Goal: Task Accomplishment & Management: Manage account settings

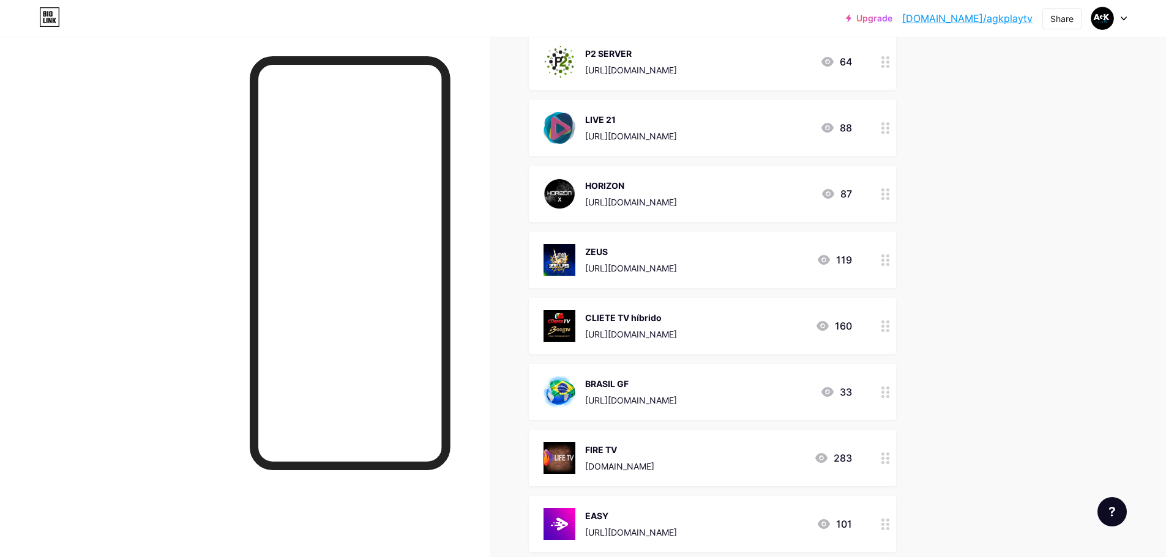
scroll to position [673, 0]
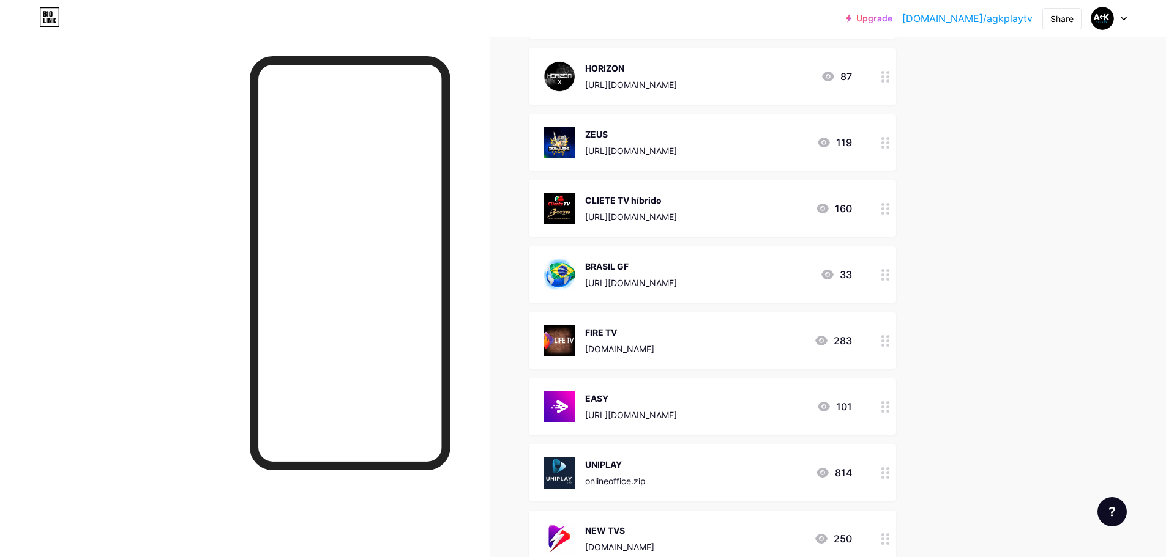
click at [890, 345] on icon at bounding box center [885, 341] width 9 height 12
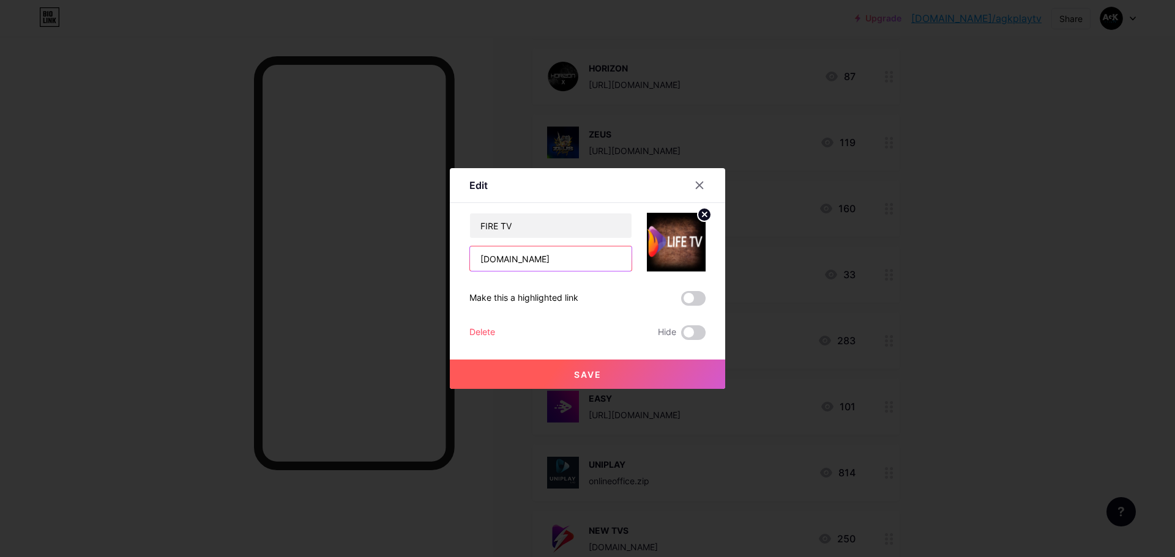
drag, startPoint x: 564, startPoint y: 258, endPoint x: 474, endPoint y: 259, distance: 90.6
click at [474, 259] on input "[DOMAIN_NAME]" at bounding box center [551, 259] width 162 height 24
click at [1016, 277] on div at bounding box center [587, 278] width 1175 height 557
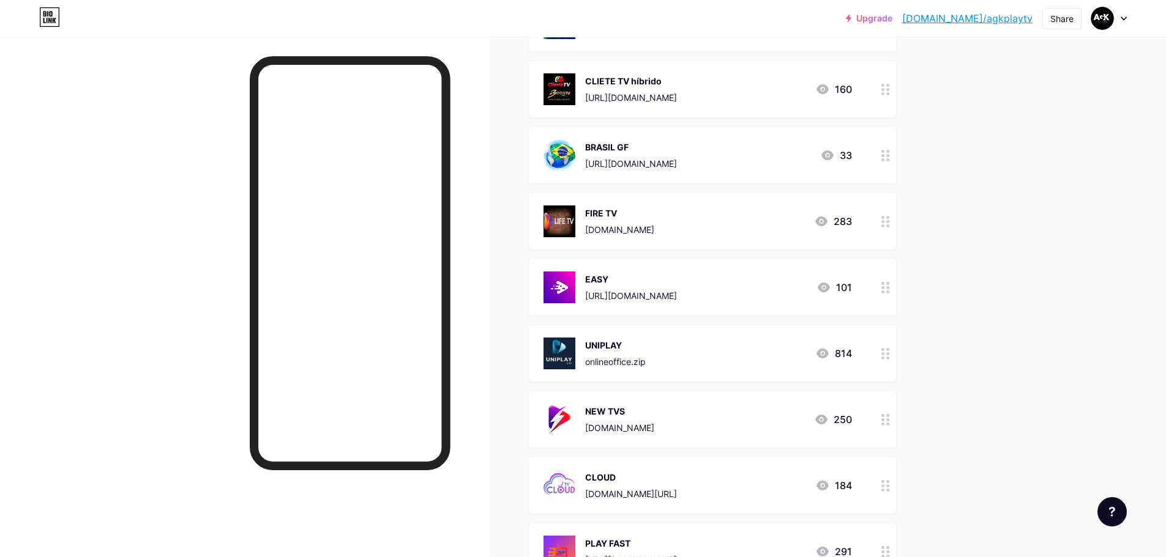
scroll to position [796, 0]
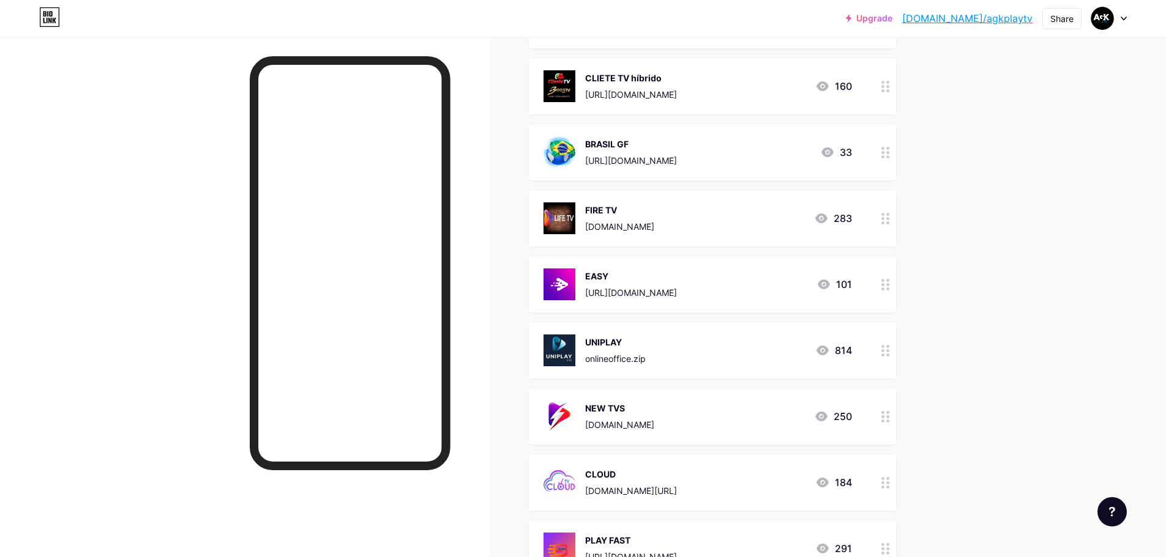
click at [718, 346] on div "UNIPLAY onlineoffice.zip 814" at bounding box center [697, 351] width 308 height 32
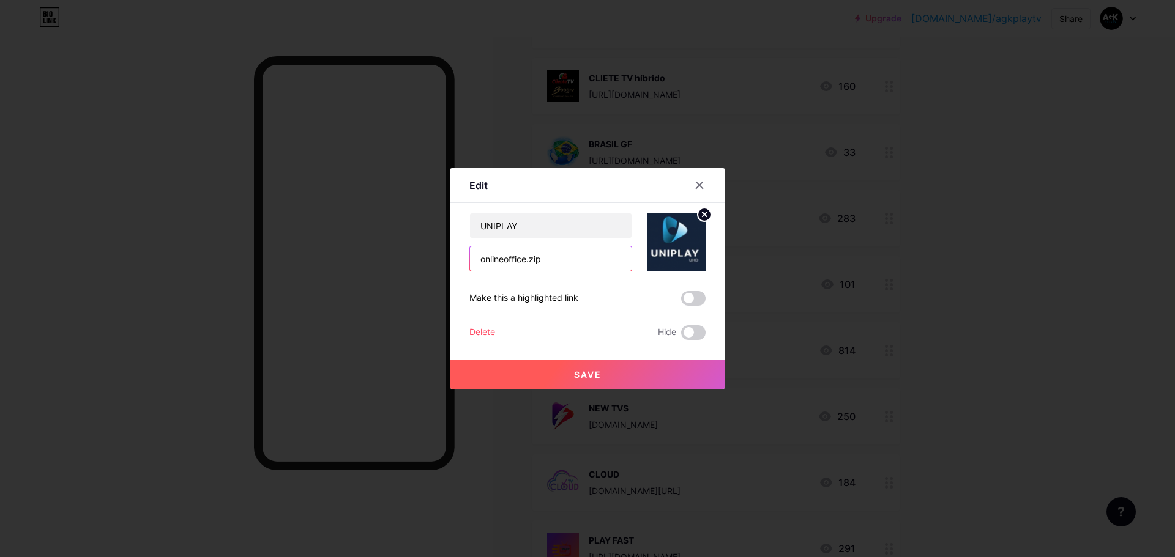
drag, startPoint x: 580, startPoint y: 261, endPoint x: 457, endPoint y: 253, distance: 122.7
click at [457, 253] on div "Edit Content YouTube Play YouTube video without leaving your page. ADD Vimeo Pl…" at bounding box center [587, 278] width 275 height 221
paste input "[DOMAIN_NAME]"
type input "[DOMAIN_NAME]"
click at [667, 377] on button "Save" at bounding box center [587, 374] width 275 height 29
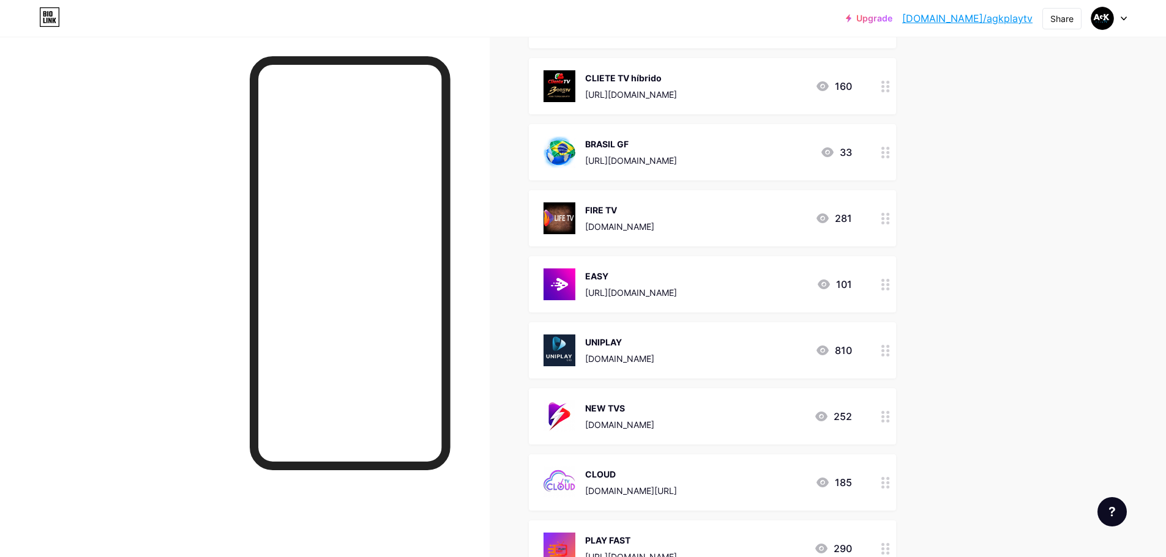
click at [883, 227] on div at bounding box center [885, 218] width 21 height 56
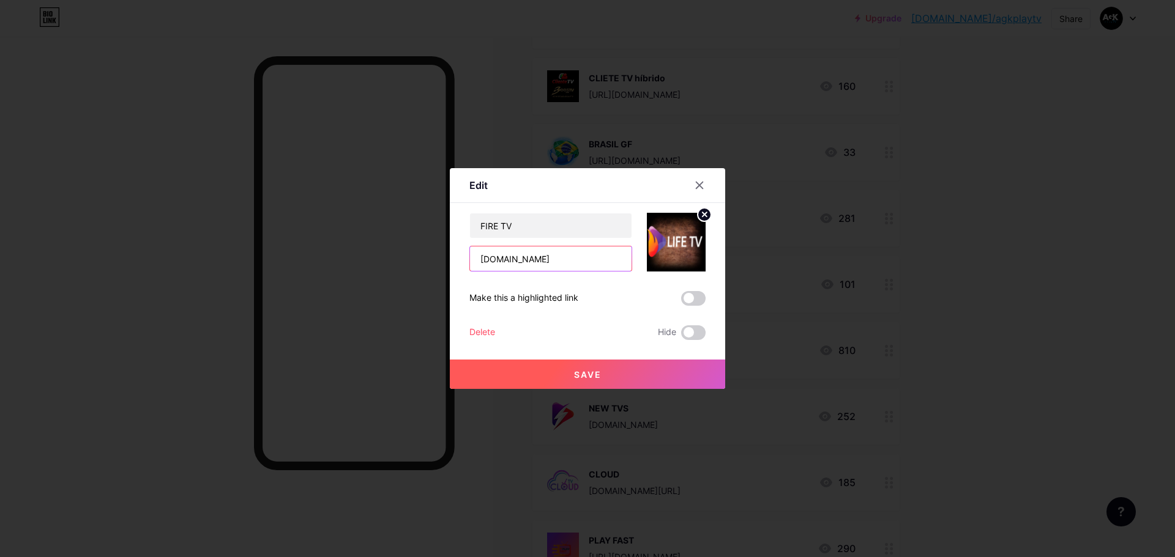
drag, startPoint x: 576, startPoint y: 258, endPoint x: 448, endPoint y: 258, distance: 127.9
click at [448, 258] on div "Edit Content YouTube Play YouTube video without leaving your page. ADD Vimeo Pl…" at bounding box center [587, 278] width 1175 height 557
paste input "[URL][DOMAIN_NAME]"
type input "[URL][DOMAIN_NAME]"
click at [624, 379] on button "Save" at bounding box center [587, 374] width 275 height 29
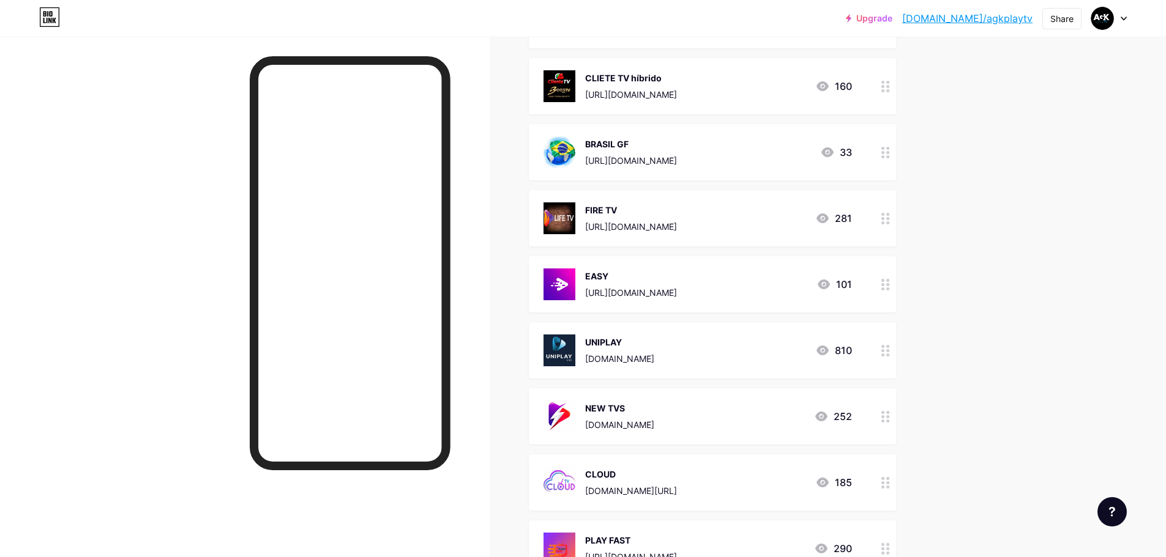
click at [636, 338] on div "UNIPLAY" at bounding box center [619, 342] width 69 height 13
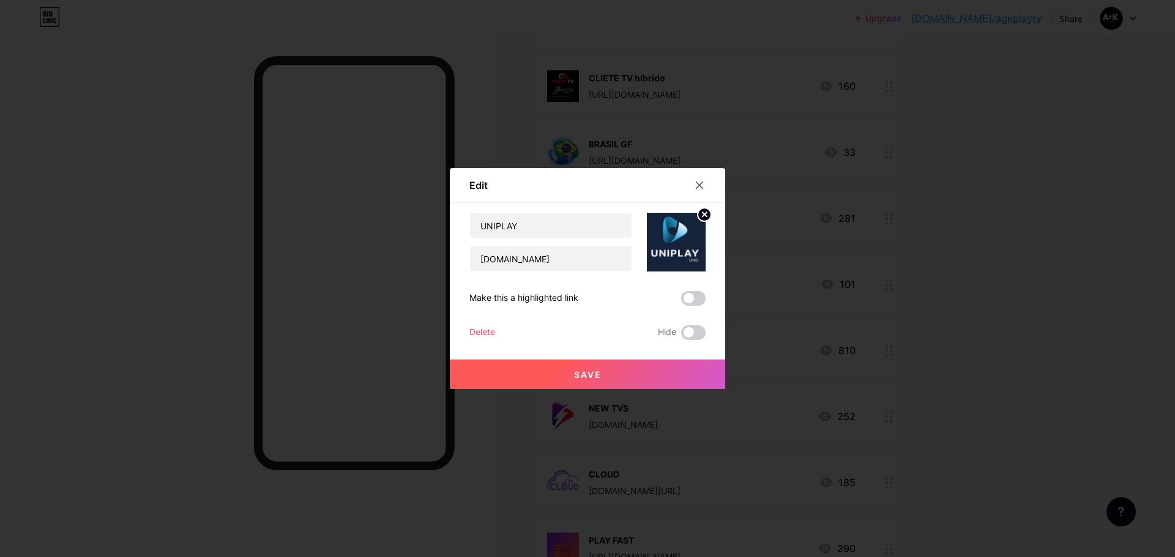
click at [958, 264] on div at bounding box center [587, 278] width 1175 height 557
